Goal: Transaction & Acquisition: Purchase product/service

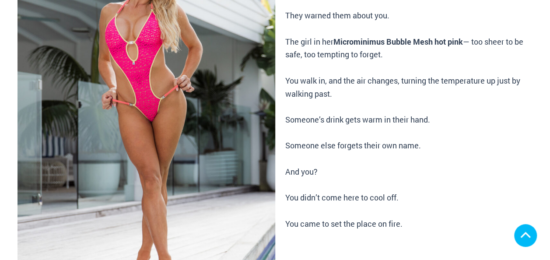
scroll to position [175, 0]
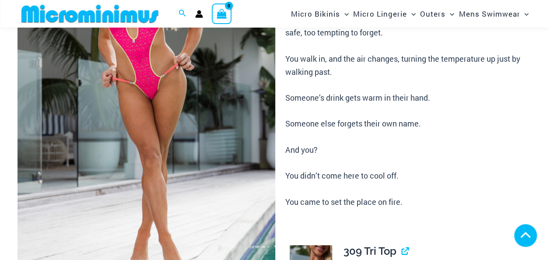
scroll to position [394, 0]
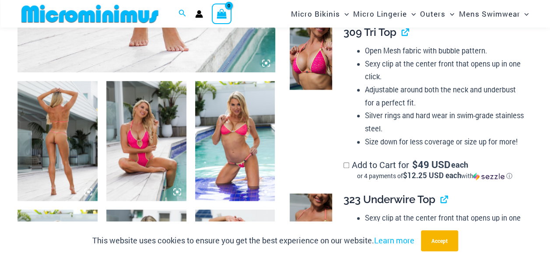
click at [70, 149] on img at bounding box center [57, 141] width 80 height 120
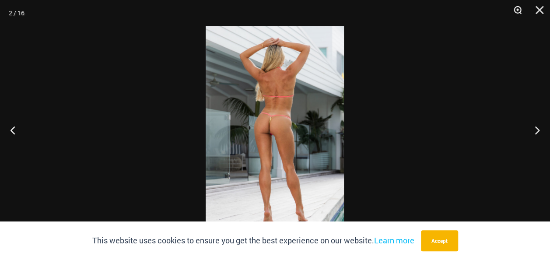
click at [515, 10] on button "Zoom" at bounding box center [514, 13] width 22 height 26
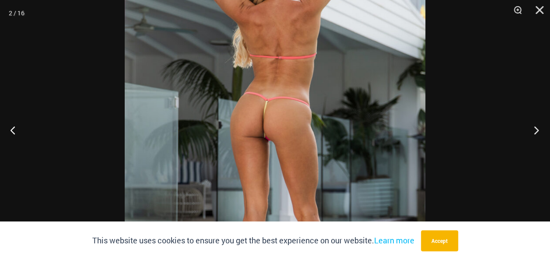
click at [535, 127] on button "Next" at bounding box center [533, 130] width 33 height 44
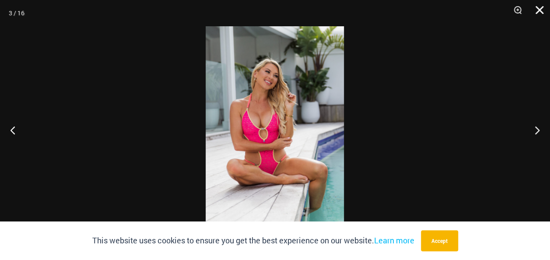
click at [540, 10] on button "Close" at bounding box center [536, 13] width 22 height 26
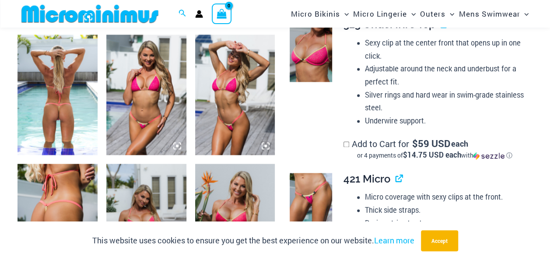
scroll to position [612, 0]
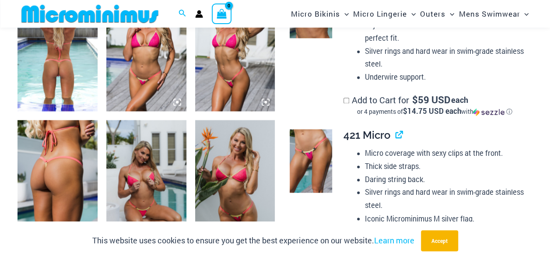
click at [58, 90] on img at bounding box center [57, 51] width 80 height 120
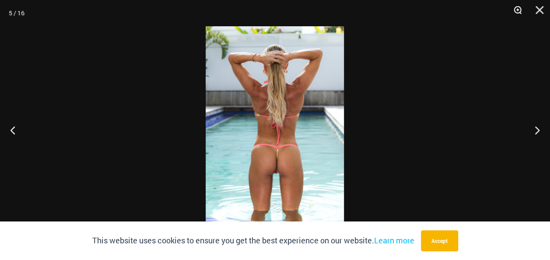
click at [514, 11] on button "Zoom" at bounding box center [514, 13] width 22 height 26
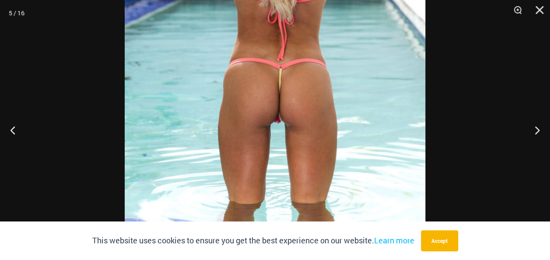
click at [359, 62] on img at bounding box center [275, 28] width 300 height 450
click at [540, 10] on button "Close" at bounding box center [536, 13] width 22 height 26
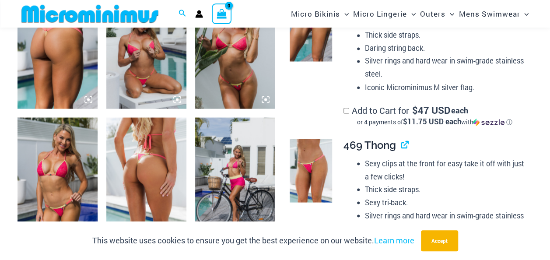
scroll to position [787, 0]
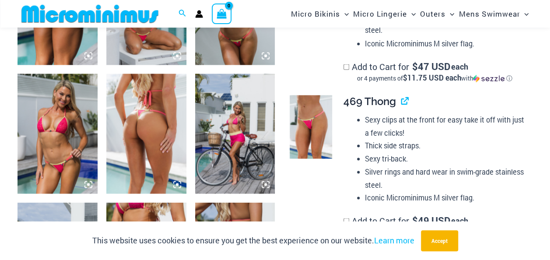
click at [145, 120] on img at bounding box center [146, 133] width 80 height 120
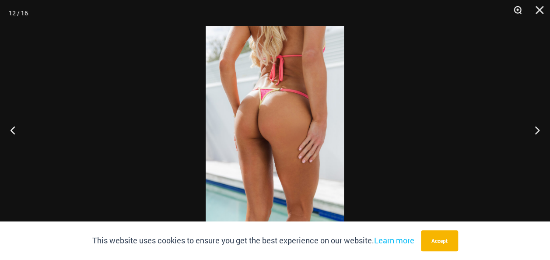
click at [516, 13] on button "Zoom" at bounding box center [514, 13] width 22 height 26
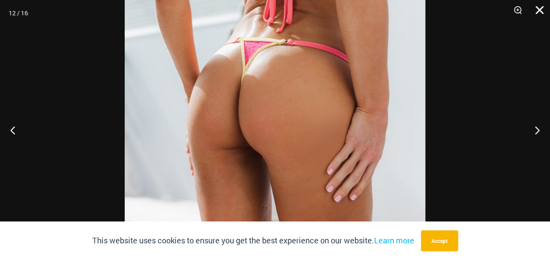
click at [537, 12] on button "Close" at bounding box center [536, 13] width 22 height 26
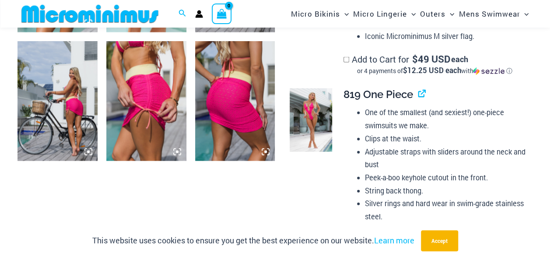
scroll to position [962, 0]
